Goal: Transaction & Acquisition: Purchase product/service

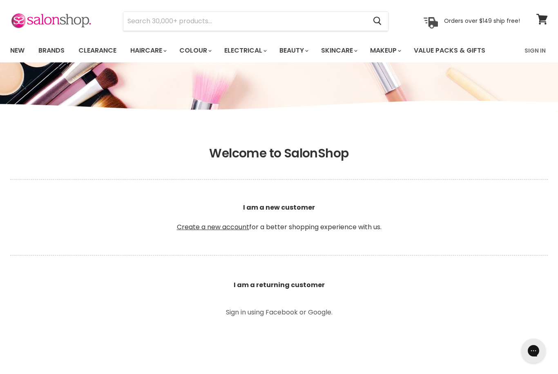
click at [314, 286] on b "I am a returning customer" at bounding box center [279, 285] width 91 height 9
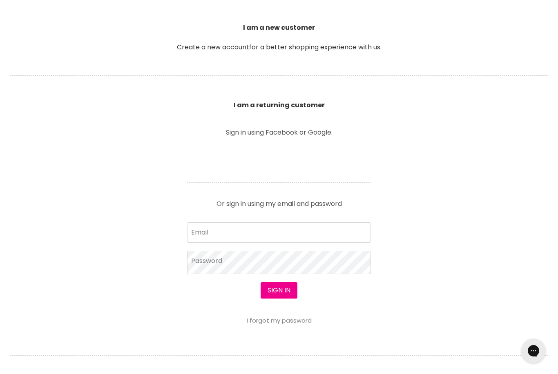
scroll to position [230, 0]
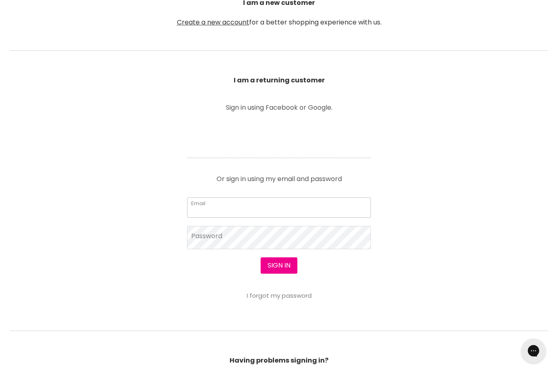
click at [230, 207] on input "Email" at bounding box center [279, 208] width 184 height 20
type input "S"
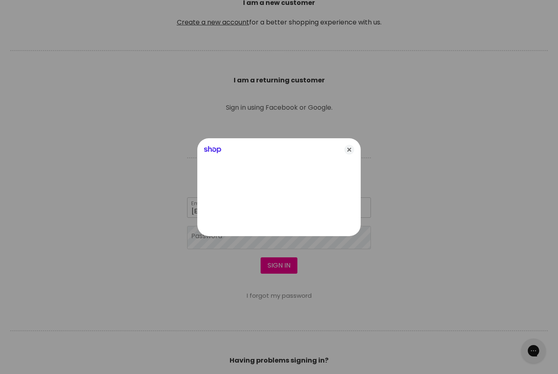
type input "suepinkie@bigpond.com"
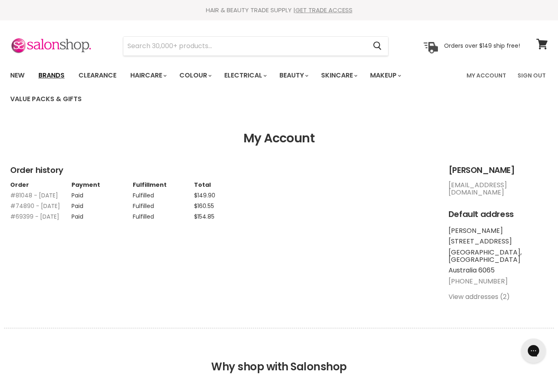
click at [58, 73] on link "Brands" at bounding box center [51, 75] width 38 height 17
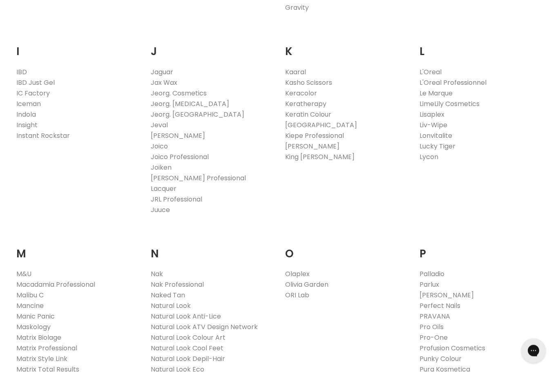
scroll to position [716, 0]
click at [191, 157] on link "Joico Professional" at bounding box center [180, 156] width 58 height 9
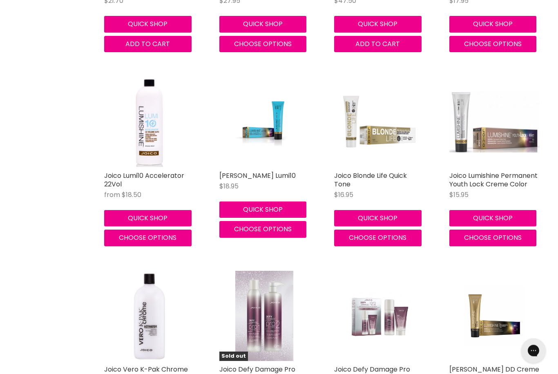
scroll to position [583, 0]
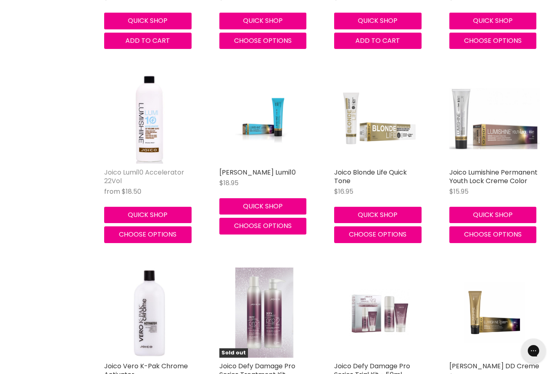
click at [171, 175] on link "Joico Lumi10 Accelerator 22Vol" at bounding box center [144, 177] width 80 height 18
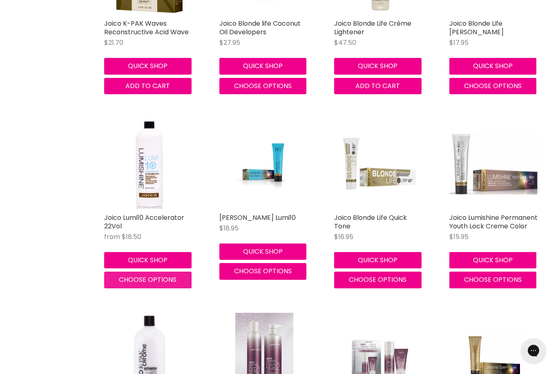
click at [163, 279] on span "Choose options" at bounding box center [148, 280] width 58 height 9
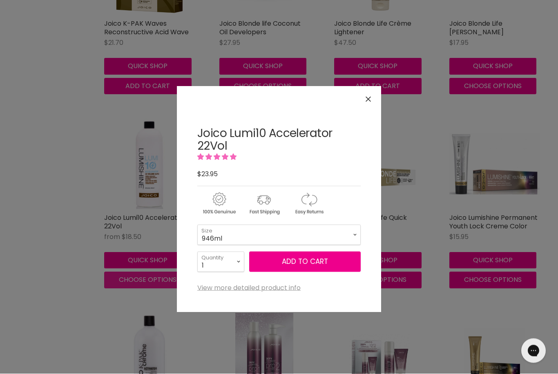
scroll to position [537, 0]
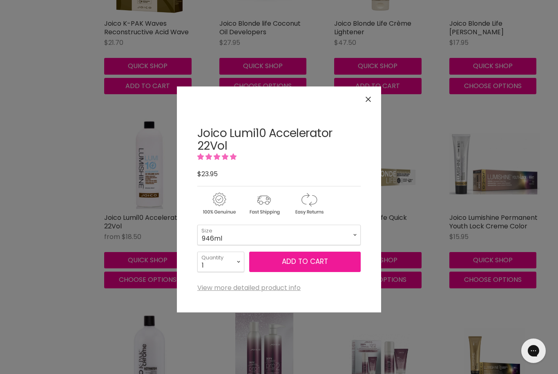
click at [335, 262] on button "Add to cart" at bounding box center [304, 262] width 111 height 20
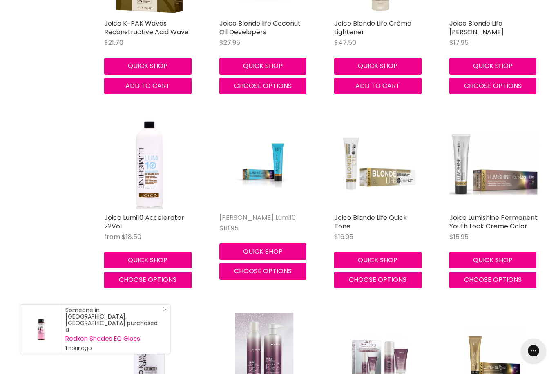
click at [261, 220] on link "[PERSON_NAME] Lumi10" at bounding box center [257, 217] width 76 height 9
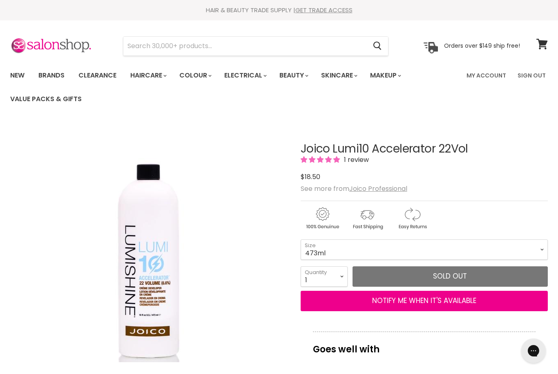
click at [149, 276] on img "Joico Lumi10 Accelerator 22Vol image. Click or Scroll to Zoom." at bounding box center [149, 260] width 204 height 204
click at [428, 148] on h1 "Joico Lumi10 Accelerator 22Vol" at bounding box center [424, 149] width 247 height 13
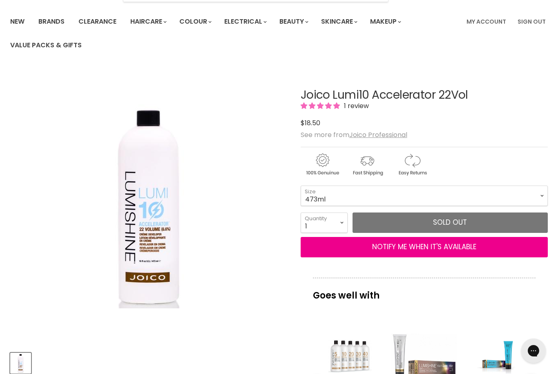
scroll to position [65, 0]
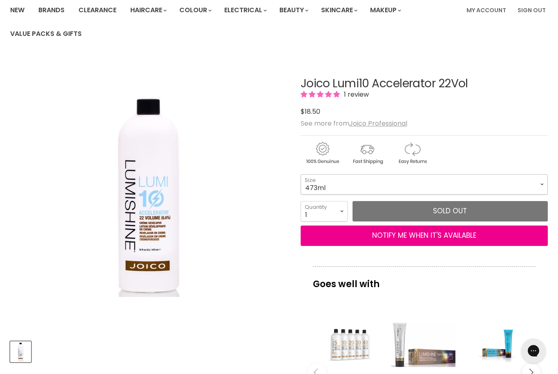
click at [541, 183] on select "473ml 946ml" at bounding box center [424, 184] width 247 height 20
select select "946ml"
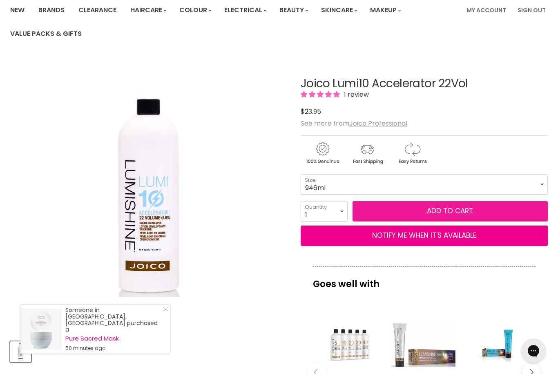
click at [470, 210] on button "Add to cart" at bounding box center [449, 211] width 195 height 20
click at [450, 215] on button "Add to cart" at bounding box center [449, 211] width 195 height 20
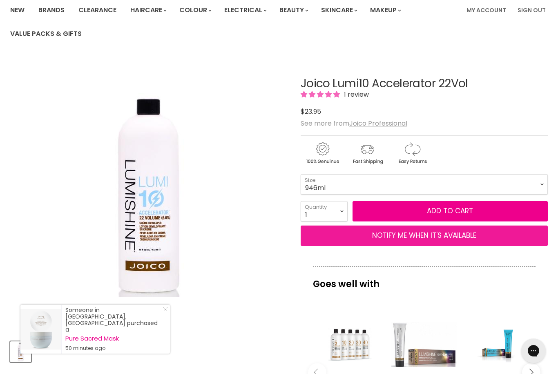
click at [446, 241] on button "NOTIFY ME WHEN IT'S AVAILABLE" at bounding box center [424, 236] width 247 height 20
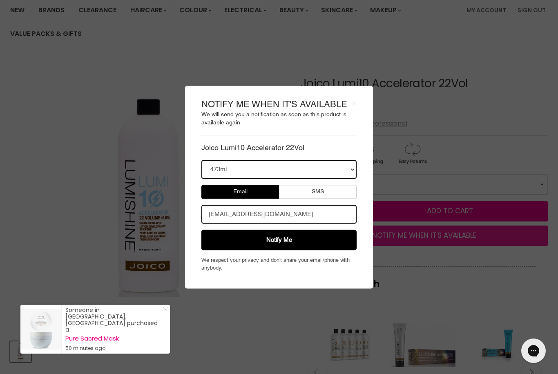
scroll to position [122, 0]
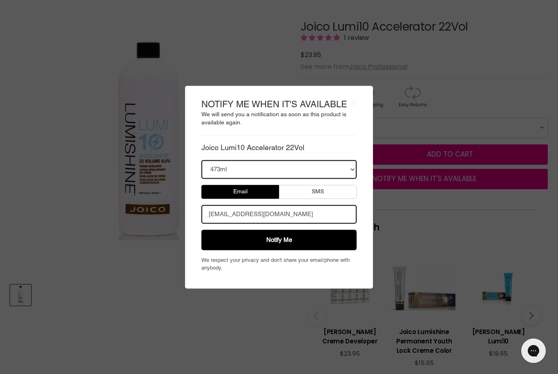
click at [348, 179] on select "473ml" at bounding box center [278, 169] width 155 height 19
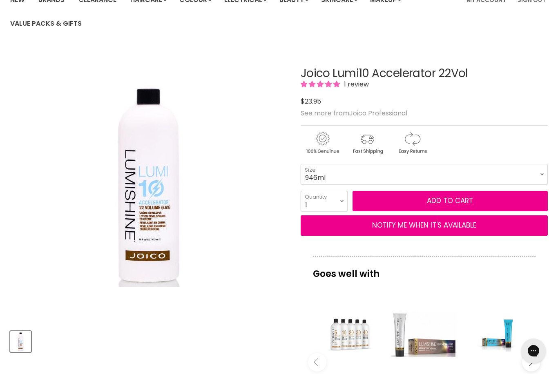
scroll to position [74, 0]
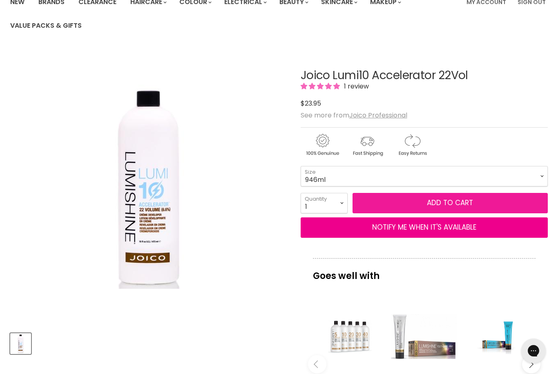
click at [403, 205] on button "Add to cart" at bounding box center [449, 203] width 195 height 20
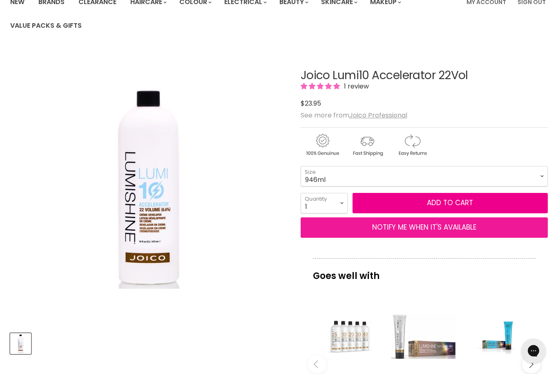
click at [366, 227] on button "NOTIFY ME WHEN IT'S AVAILABLE" at bounding box center [424, 228] width 247 height 20
select select "39535490203703"
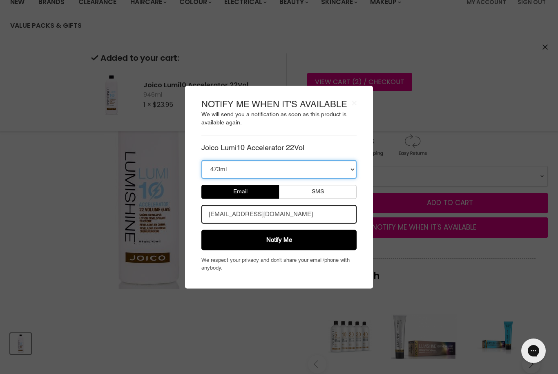
click at [353, 168] on select "473ml" at bounding box center [278, 169] width 155 height 19
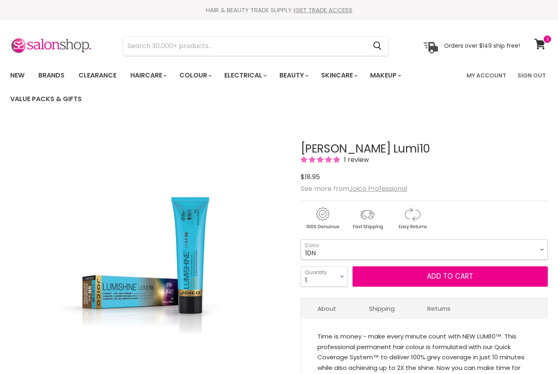
click at [540, 247] on select "10N 8N 7N 6N 5N 4N 3N 1N 8NWB 7NWB 6NWB 5NWB 8NA 7NA 6NA" at bounding box center [424, 250] width 247 height 20
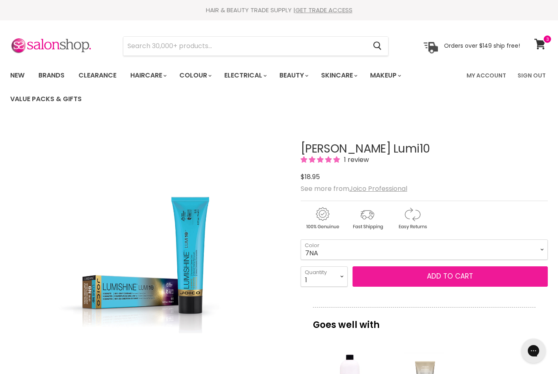
click at [437, 281] on button "Add to cart" at bounding box center [449, 277] width 195 height 20
click at [415, 282] on button "Add to cart" at bounding box center [449, 277] width 195 height 20
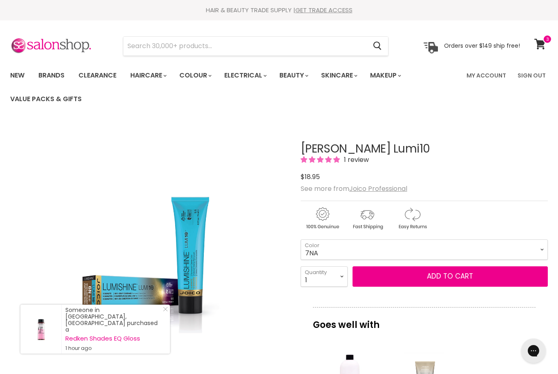
click at [543, 245] on select "10N 8N 7N 6N 5N 4N 3N 1N 8NWB 7NWB 6NWB 5NWB 8NA 7NA 6NA" at bounding box center [424, 250] width 247 height 20
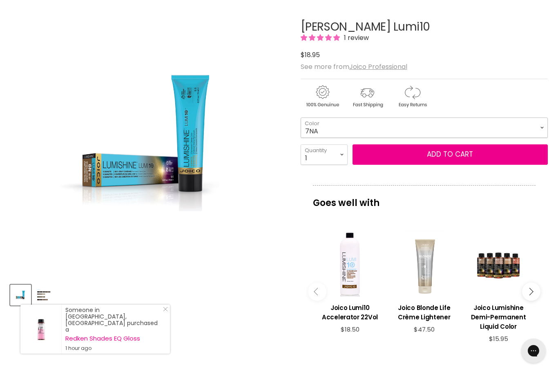
click at [539, 127] on select "10N 8N 7N 6N 5N 4N 3N 1N 8NWB 7NWB 6NWB 5NWB 8NA 7NA 6NA" at bounding box center [424, 128] width 247 height 20
select select "7N"
click at [347, 149] on select "1 2 3 4 5 6 7 8 9 10+" at bounding box center [324, 155] width 47 height 20
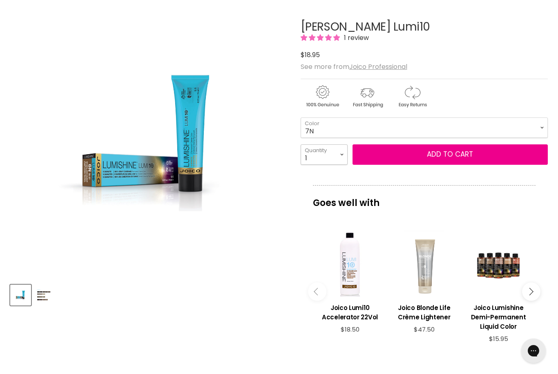
select select "2"
type input "2"
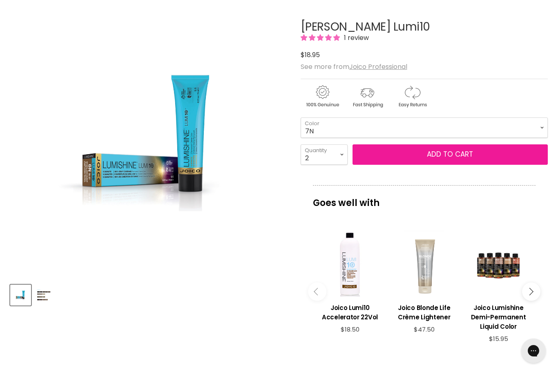
click at [478, 158] on button "Add to cart" at bounding box center [449, 155] width 195 height 20
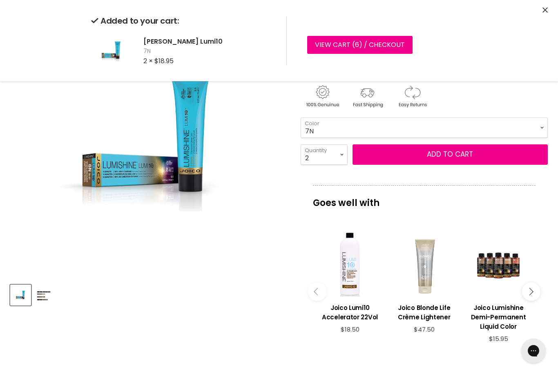
click at [542, 125] on select "10N 8N 7N 6N 5N 4N 3N 1N 8NWB 7NWB 6NWB 5NWB 8NA 7NA 6NA" at bounding box center [424, 128] width 247 height 20
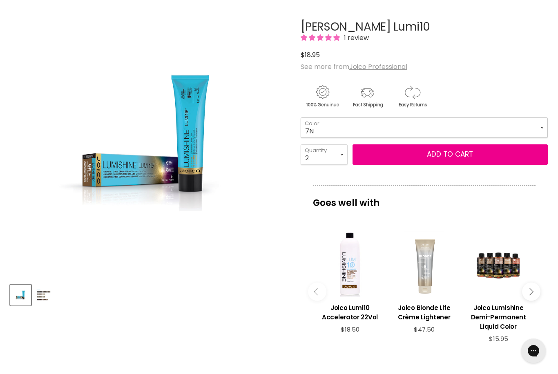
click at [541, 127] on select "10N 8N 7N 6N 5N 4N 3N 1N 8NWB 7NWB 6NWB 5NWB 8NA 7NA 6NA" at bounding box center [424, 128] width 247 height 20
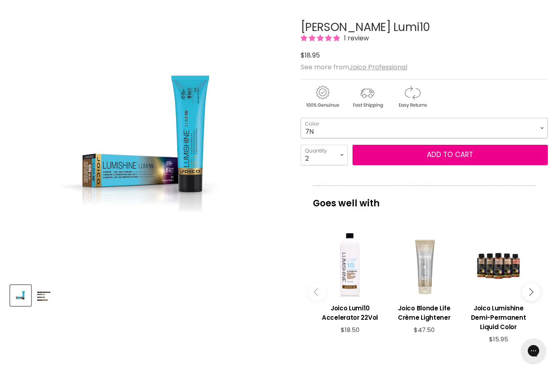
click at [539, 129] on select "10N 8N 7N 6N 5N 4N 3N 1N 8NWB 7NWB 6NWB 5NWB 8NA 7NA 6NA" at bounding box center [424, 128] width 247 height 20
select select "7NWB"
click at [343, 160] on select "1 2 3 4 5 6 7 8 9 10+" at bounding box center [324, 155] width 47 height 20
select select "1"
type input "1"
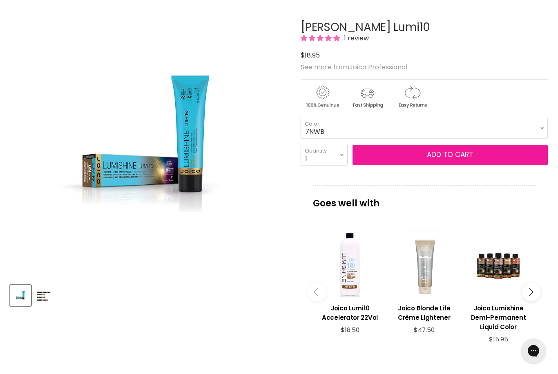
click at [450, 157] on button "Add to cart" at bounding box center [449, 155] width 195 height 20
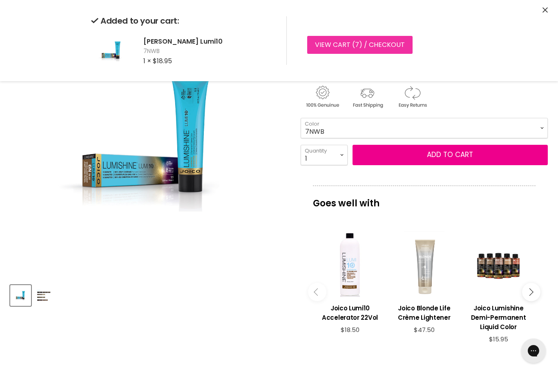
click at [361, 44] on link "View cart ( 7 ) / Checkout" at bounding box center [359, 45] width 105 height 18
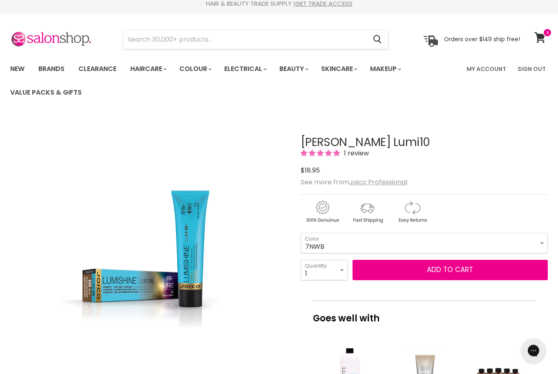
scroll to position [7, 0]
click at [548, 33] on span at bounding box center [547, 32] width 9 height 9
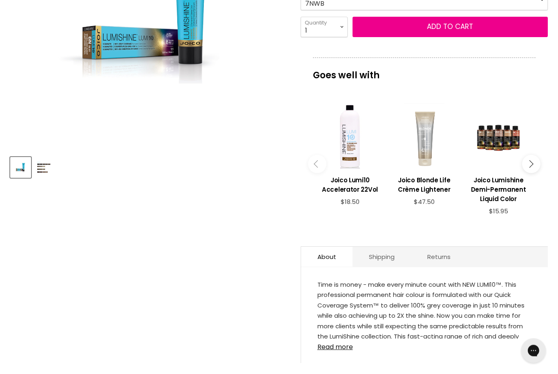
scroll to position [250, 0]
click at [356, 189] on h3 "Joico Lumi10 Accelerator 22Vol" at bounding box center [350, 185] width 66 height 19
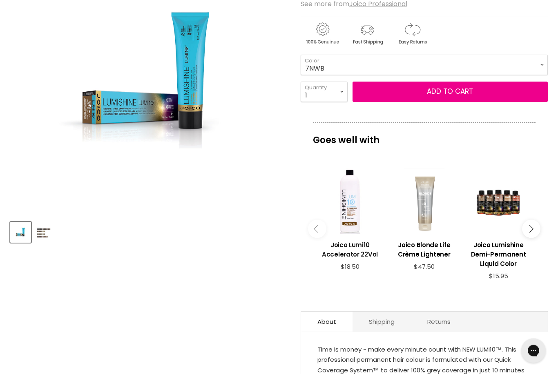
scroll to position [96, 0]
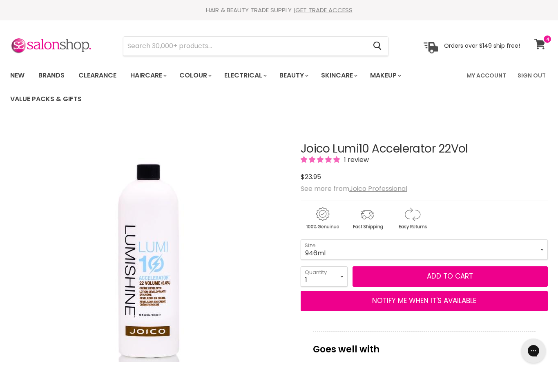
click at [548, 38] on span at bounding box center [547, 39] width 9 height 9
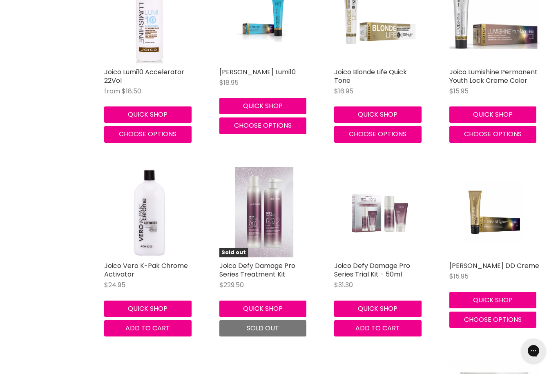
scroll to position [684, 0]
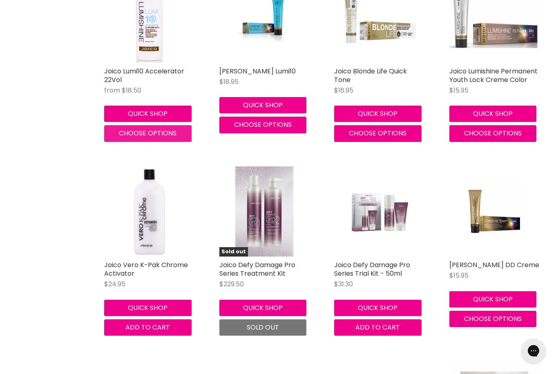
click at [168, 126] on button "Choose options" at bounding box center [147, 133] width 87 height 16
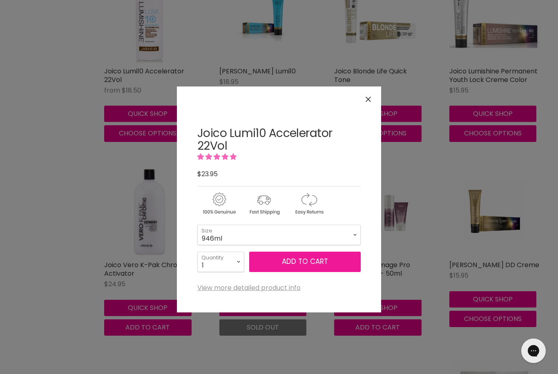
click at [314, 264] on span "Add to cart" at bounding box center [305, 262] width 46 height 10
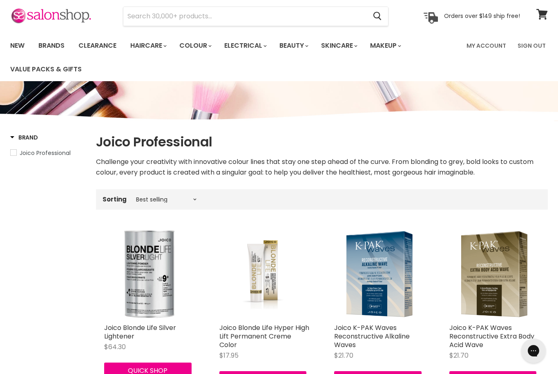
scroll to position [0, 0]
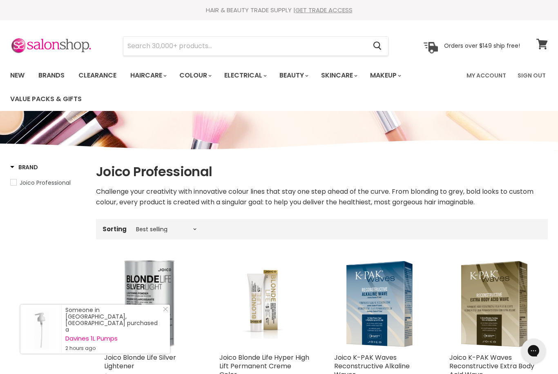
click at [542, 35] on link "View cart" at bounding box center [542, 44] width 20 height 19
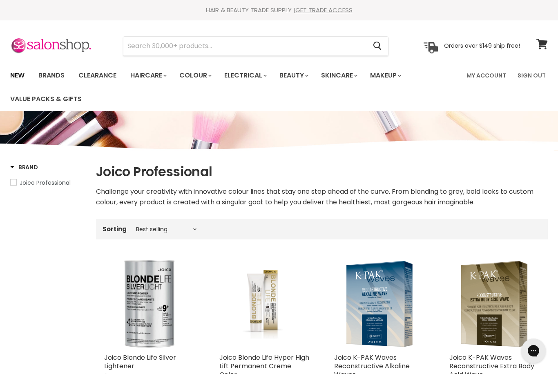
click at [17, 74] on link "New" at bounding box center [17, 75] width 27 height 17
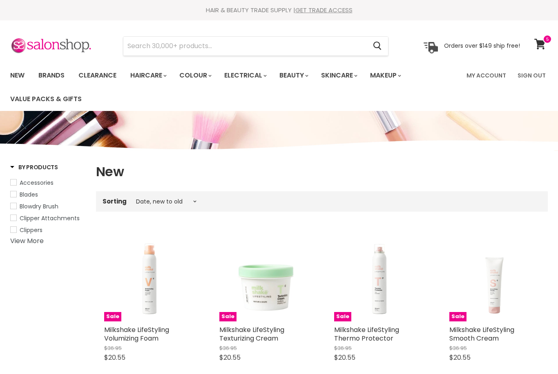
select select "created-descending"
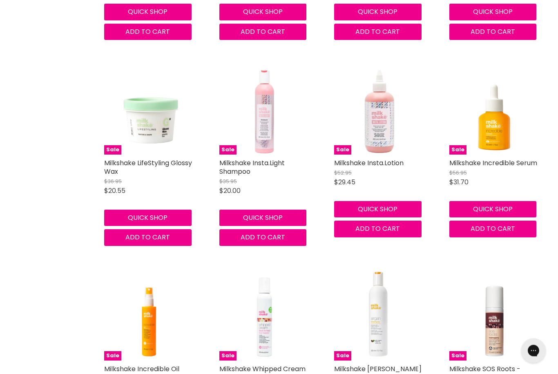
scroll to position [579, 0]
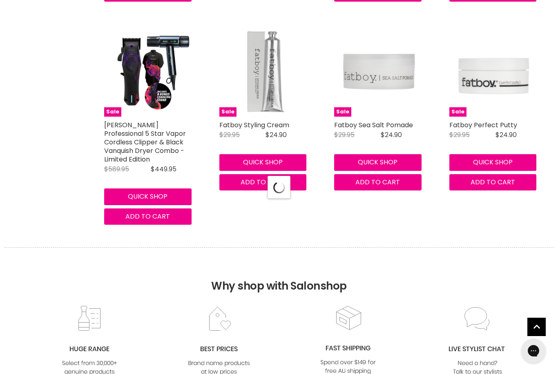
select select "created-descending"
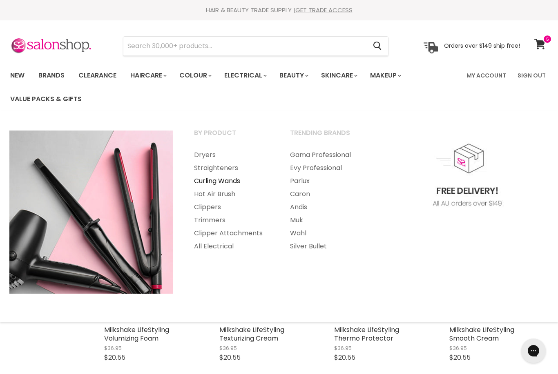
click at [241, 182] on link "Curling Wands" at bounding box center [231, 181] width 94 height 13
click at [231, 179] on link "Curling Wands" at bounding box center [231, 181] width 94 height 13
click at [225, 193] on link "Hot Air Brush" at bounding box center [231, 194] width 94 height 13
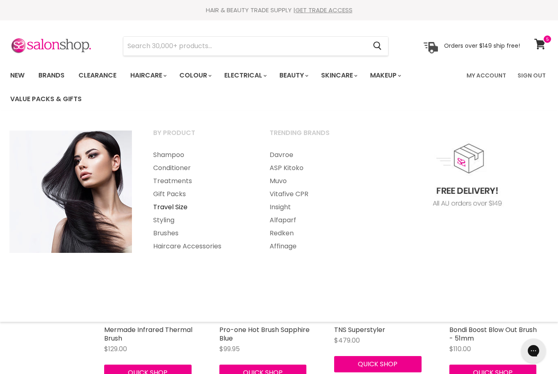
click at [187, 203] on link "Travel Size" at bounding box center [200, 207] width 115 height 13
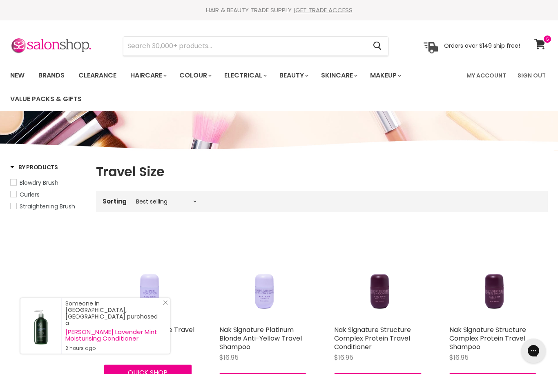
click at [51, 183] on span "Blowdry Brush" at bounding box center [39, 183] width 39 height 8
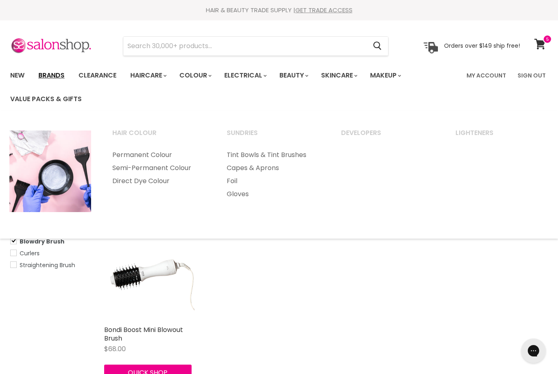
click at [60, 76] on link "Brands" at bounding box center [51, 75] width 38 height 17
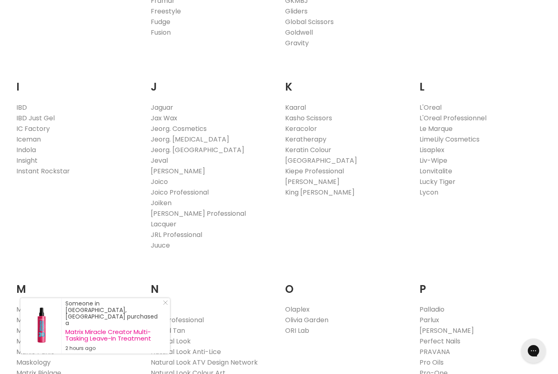
scroll to position [685, 0]
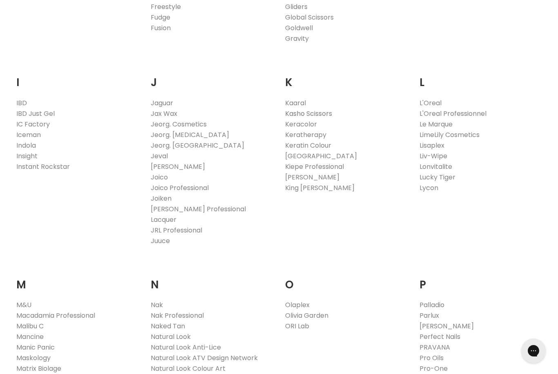
click at [326, 111] on link "Kasho Scissors" at bounding box center [308, 113] width 47 height 9
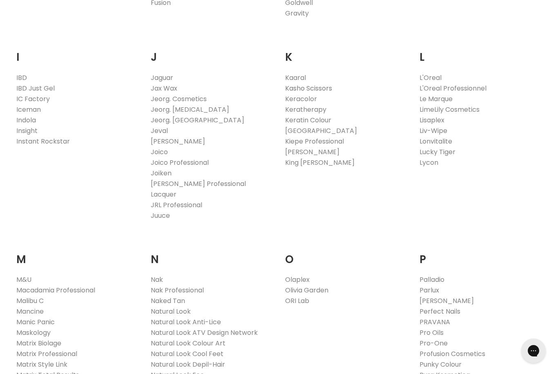
scroll to position [709, 0]
click at [473, 87] on link "L'Oreal Professionnel" at bounding box center [452, 88] width 67 height 9
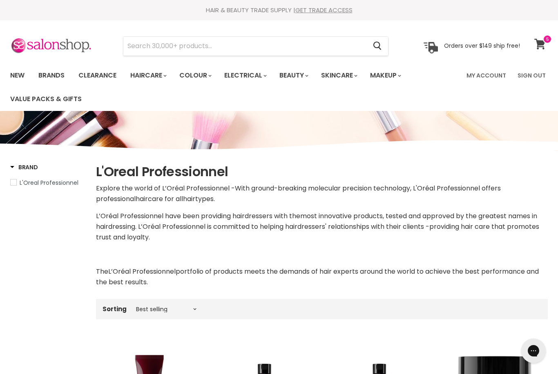
click at [546, 45] on link "View cart" at bounding box center [541, 44] width 22 height 19
